Goal: Book appointment/travel/reservation

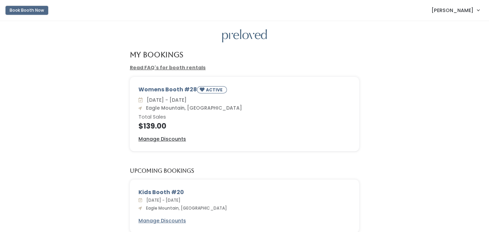
click at [20, 10] on button "Book Booth Now" at bounding box center [27, 10] width 43 height 9
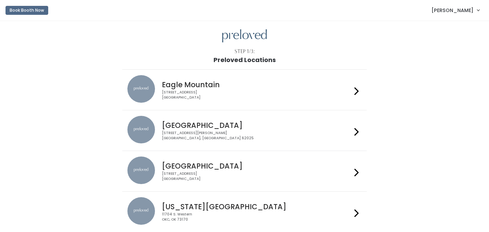
click at [355, 92] on icon at bounding box center [357, 91] width 4 height 10
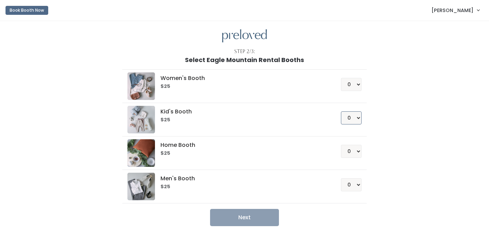
click at [359, 118] on select "0 1 2 3 4" at bounding box center [351, 117] width 21 height 13
click at [341, 111] on select "0 1 2 3 4" at bounding box center [351, 117] width 21 height 13
click at [246, 217] on button "Next" at bounding box center [244, 217] width 69 height 17
click at [357, 124] on div "Kid's Booth $25 0 1 2 3 4" at bounding box center [244, 120] width 234 height 28
click at [357, 119] on select "0 1 2 3 4" at bounding box center [351, 117] width 21 height 13
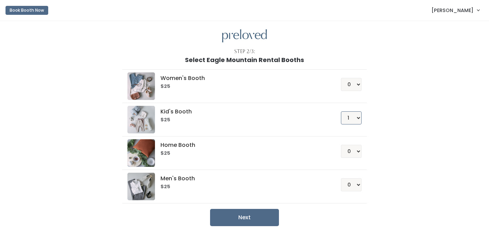
select select "0"
click at [341, 111] on select "0 1 2 3 4" at bounding box center [351, 117] width 21 height 13
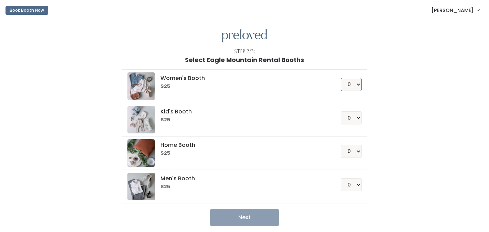
click at [359, 83] on select "0 1 2 3 4" at bounding box center [351, 84] width 21 height 13
click at [341, 78] on select "0 1 2 3 4" at bounding box center [351, 84] width 21 height 13
click at [242, 220] on button "Next" at bounding box center [244, 217] width 69 height 17
click at [358, 85] on select "0 1 2 3 4" at bounding box center [351, 84] width 21 height 13
select select "0"
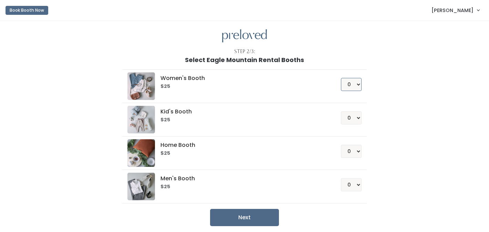
click at [341, 78] on select "0 1 2 3 4" at bounding box center [351, 84] width 21 height 13
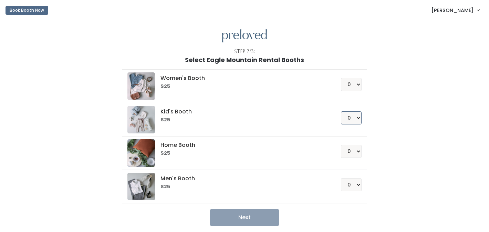
click at [355, 116] on select "0 1 2 3 4" at bounding box center [351, 117] width 21 height 13
select select "1"
click at [341, 111] on select "0 1 2 3 4" at bounding box center [351, 117] width 21 height 13
click at [248, 215] on button "Next" at bounding box center [244, 217] width 69 height 17
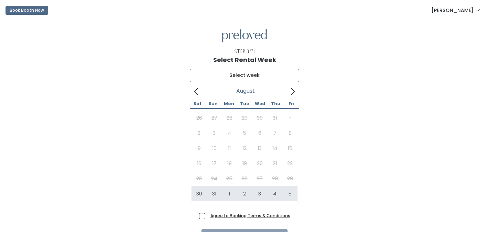
type input "August 30 to September 5"
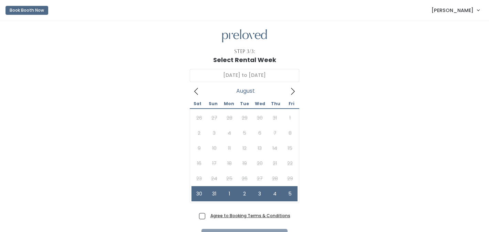
click at [208, 217] on span "Agree to Booking Terms & Conditions" at bounding box center [249, 215] width 83 height 7
click at [208, 216] on input "Agree to Booking Terms & Conditions" at bounding box center [210, 214] width 4 height 4
checkbox input "true"
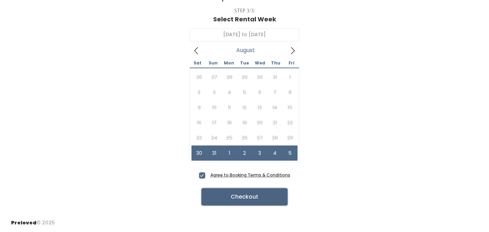
click at [242, 195] on button "Checkout" at bounding box center [245, 196] width 86 height 17
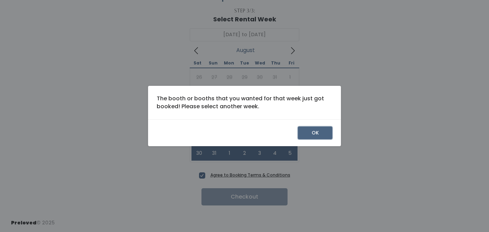
click at [319, 133] on button "OK" at bounding box center [315, 132] width 34 height 13
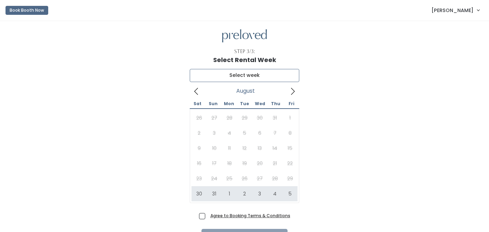
type input "August 30 to September 5"
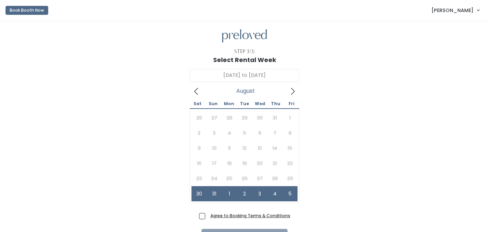
click at [208, 216] on span "Agree to Booking Terms & Conditions" at bounding box center [249, 215] width 83 height 7
click at [208, 216] on input "Agree to Booking Terms & Conditions" at bounding box center [210, 214] width 4 height 4
checkbox input "true"
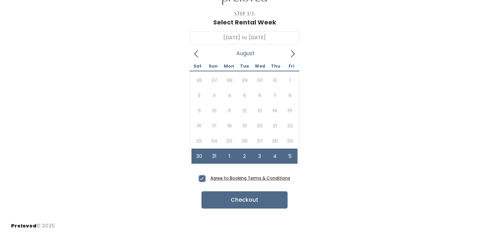
scroll to position [41, 0]
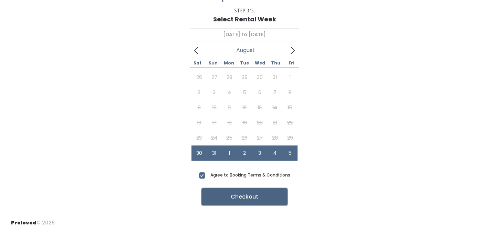
click at [243, 203] on button "Checkout" at bounding box center [245, 196] width 86 height 17
